Goal: Transaction & Acquisition: Book appointment/travel/reservation

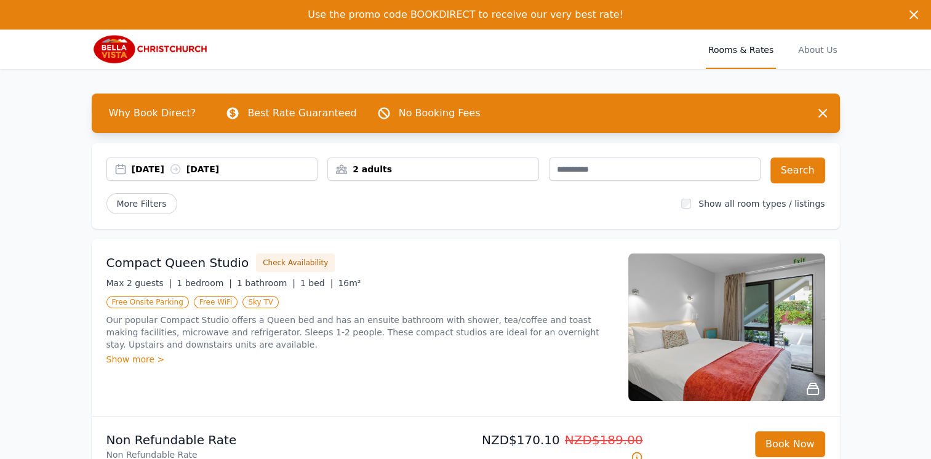
click at [426, 169] on div "2 adults" at bounding box center [433, 169] width 210 height 12
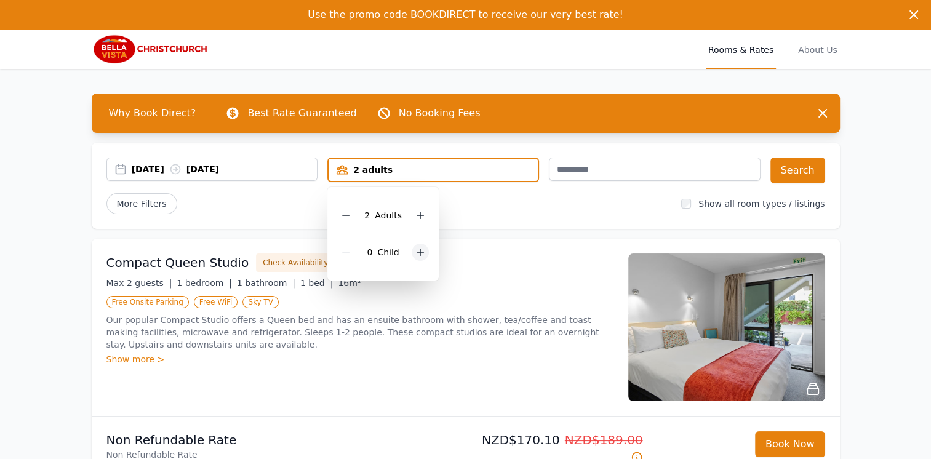
click at [415, 254] on icon at bounding box center [420, 252] width 10 height 10
click at [518, 261] on div "Compact Queen Studio Check Availability" at bounding box center [359, 262] width 507 height 18
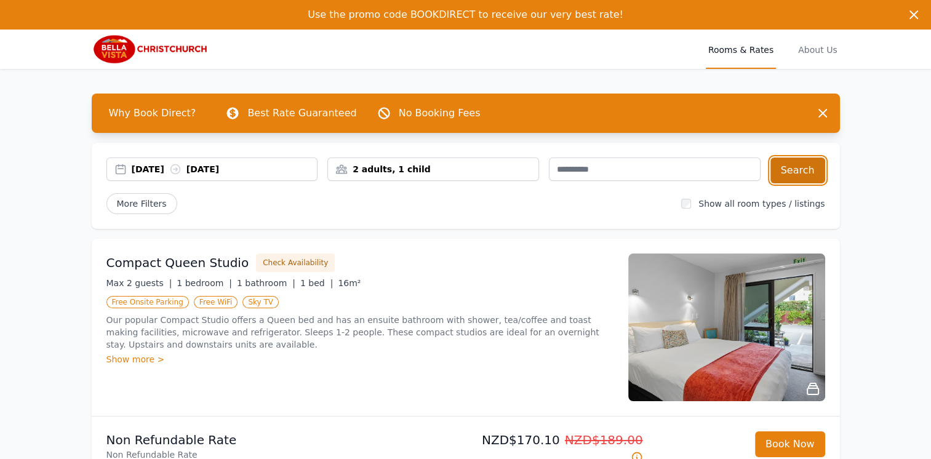
click at [794, 176] on button "Search" at bounding box center [797, 170] width 55 height 26
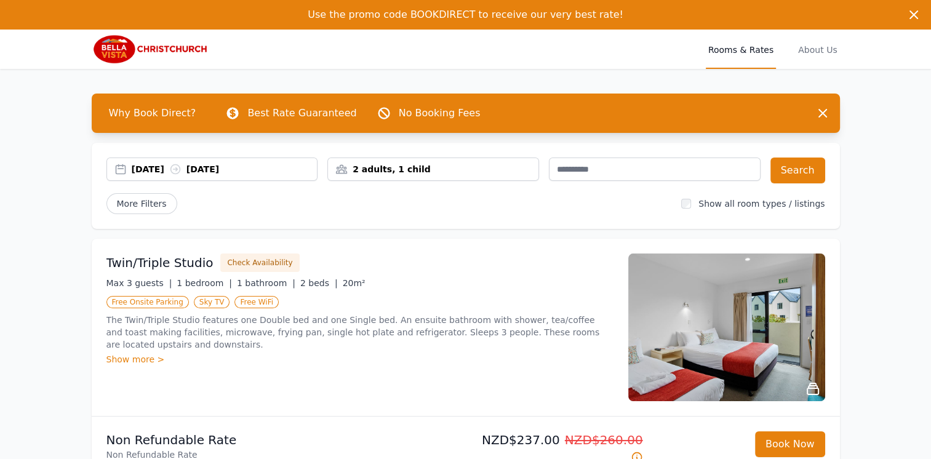
click at [118, 353] on div "Show more >" at bounding box center [359, 359] width 507 height 12
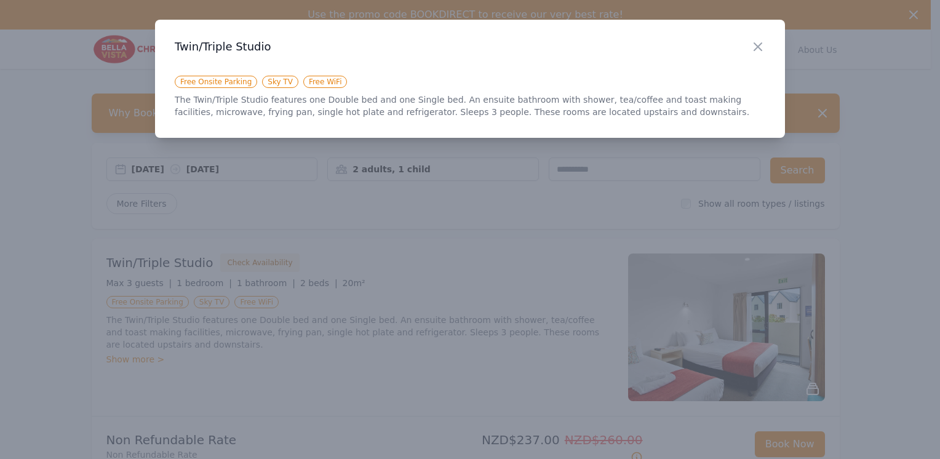
click at [748, 48] on h3 "Twin/Triple Studio" at bounding box center [470, 46] width 590 height 15
click at [758, 48] on icon "button" at bounding box center [757, 46] width 7 height 7
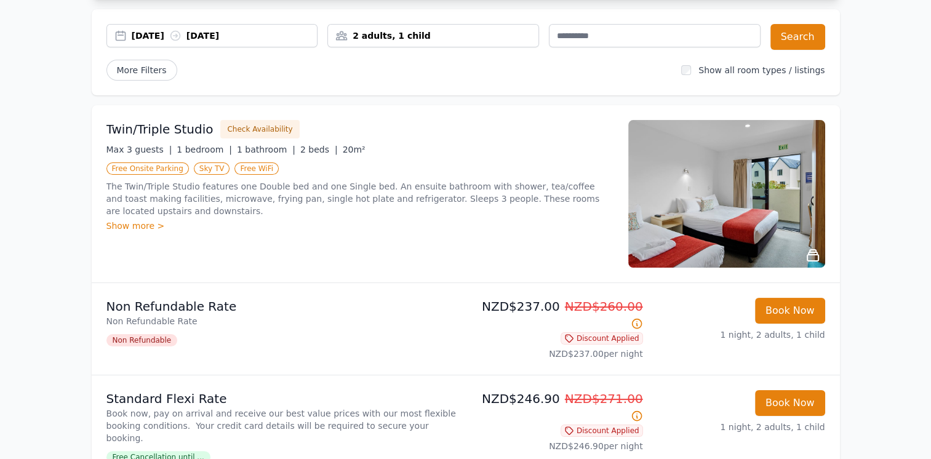
scroll to position [185, 0]
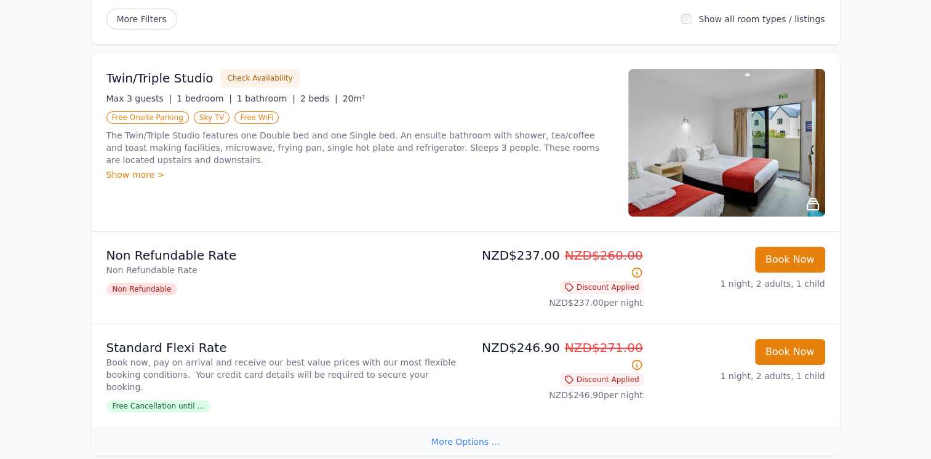
click at [480, 427] on div "More Options ..." at bounding box center [466, 441] width 748 height 28
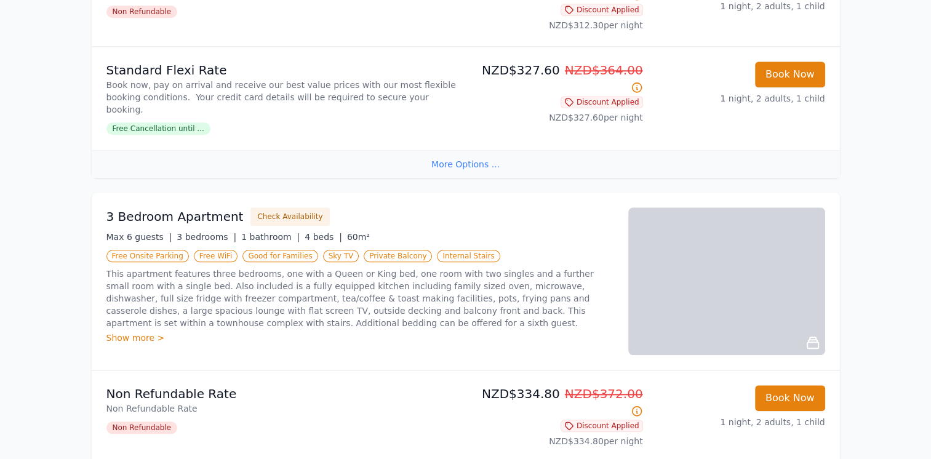
scroll to position [1353, 0]
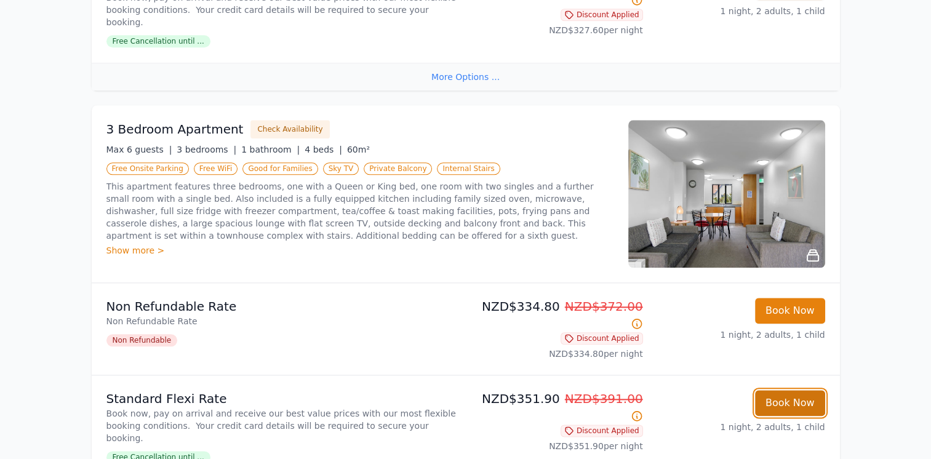
click at [778, 390] on button "Book Now" at bounding box center [790, 403] width 70 height 26
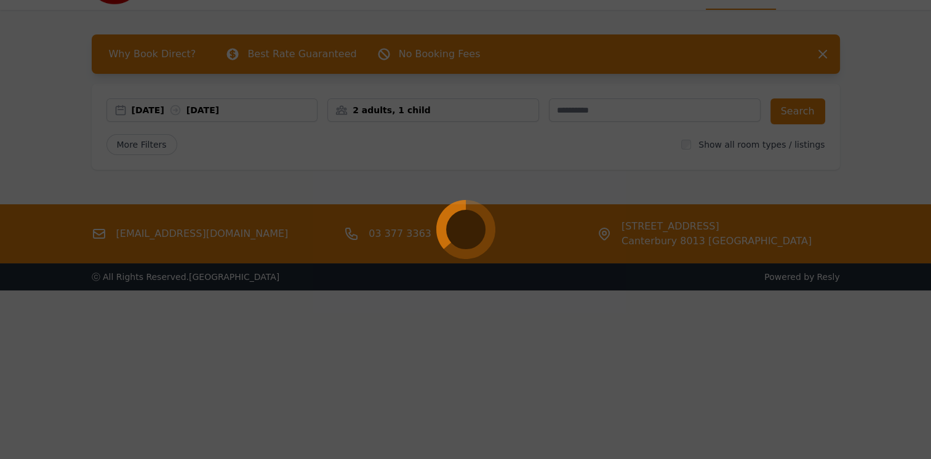
scroll to position [59, 0]
select select "**"
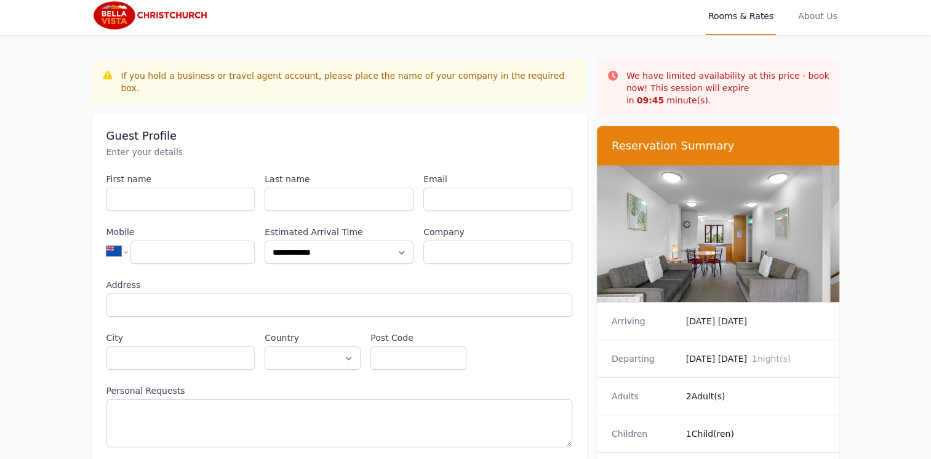
scroll to position [11, 0]
